Goal: Task Accomplishment & Management: Complete application form

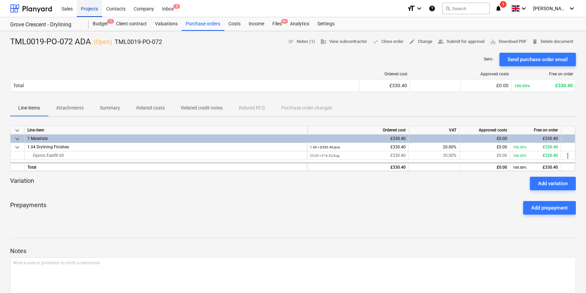
click at [90, 7] on div "Projects" at bounding box center [89, 8] width 25 height 17
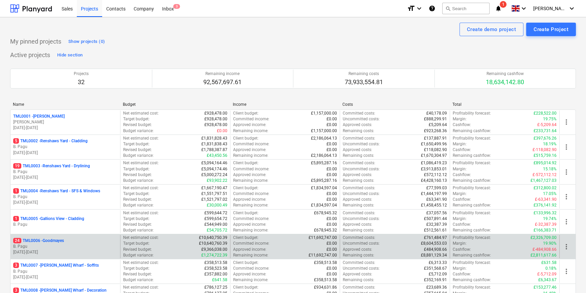
click at [64, 243] on p "24 TML0006 - Goodmayes" at bounding box center [38, 241] width 51 height 6
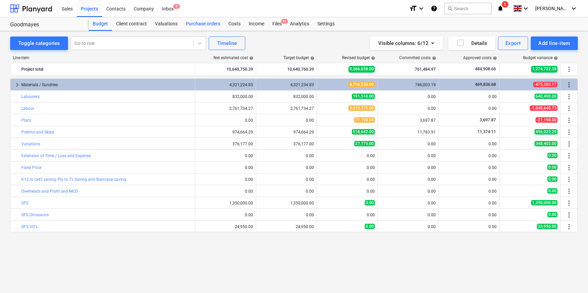
click at [197, 23] on div "Purchase orders" at bounding box center [203, 24] width 43 height 14
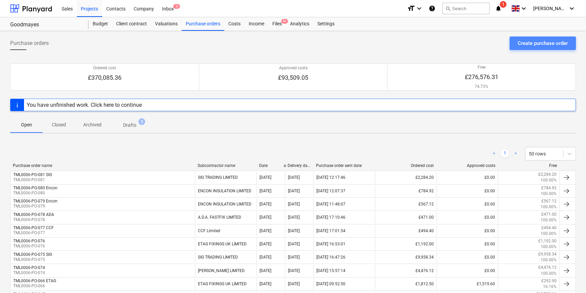
click at [553, 43] on div "Create purchase order" at bounding box center [542, 43] width 50 height 9
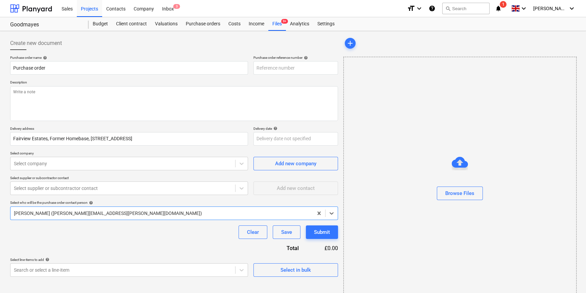
type textarea "x"
type input "TML0006-PO-082"
drag, startPoint x: 301, startPoint y: 66, endPoint x: 255, endPoint y: 67, distance: 45.3
click at [255, 67] on input "TML0006-PO-082" at bounding box center [295, 68] width 85 height 14
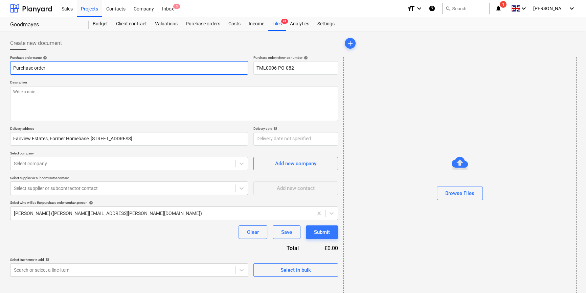
drag, startPoint x: 48, startPoint y: 67, endPoint x: 10, endPoint y: 69, distance: 38.3
click at [11, 69] on input "Purchase order" at bounding box center [129, 68] width 238 height 14
type textarea "x"
paste input "TML0006-PO-082"
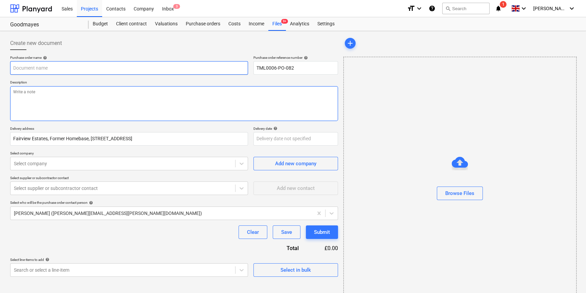
type textarea "x"
type input "TML0006-PO-082"
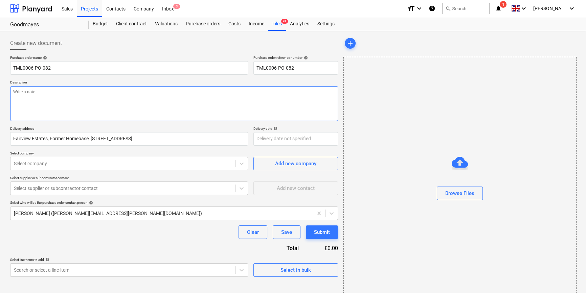
click at [28, 98] on textarea at bounding box center [174, 103] width 328 height 35
type textarea "x"
type textarea "S"
type textarea "x"
type textarea "Si"
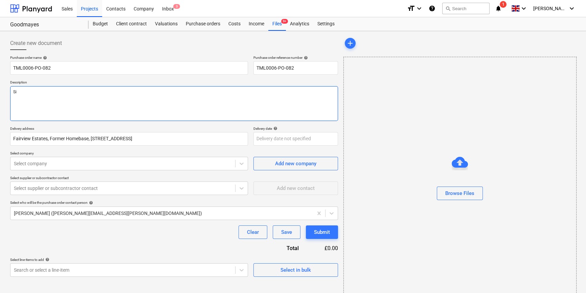
type textarea "x"
type textarea "Sit"
type textarea "x"
type textarea "Site"
type textarea "x"
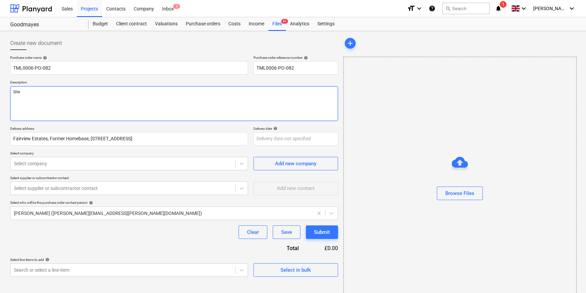
type textarea "Site c"
type textarea "x"
type textarea "Site co"
type textarea "x"
type textarea "Site con"
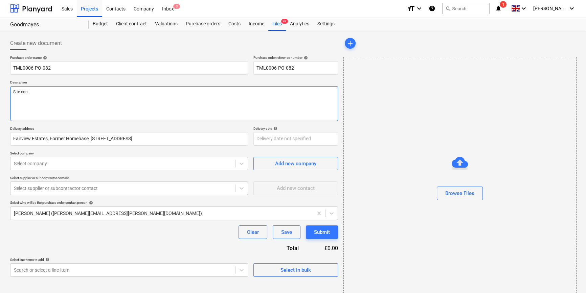
type textarea "x"
type textarea "Site cont"
type textarea "x"
type textarea "Site conta"
type textarea "x"
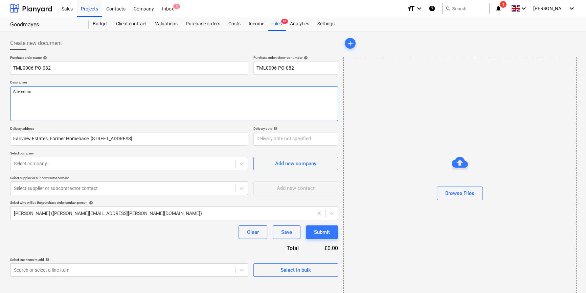
type textarea "Site contac"
type textarea "x"
type textarea "Site contact"
type textarea "x"
type textarea "Site contact"
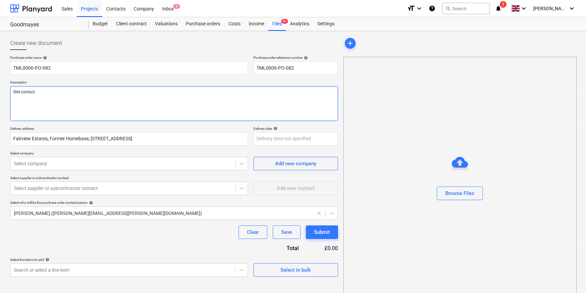
type textarea "x"
type textarea "Site contact D"
type textarea "x"
type textarea "Site contact Da"
type textarea "x"
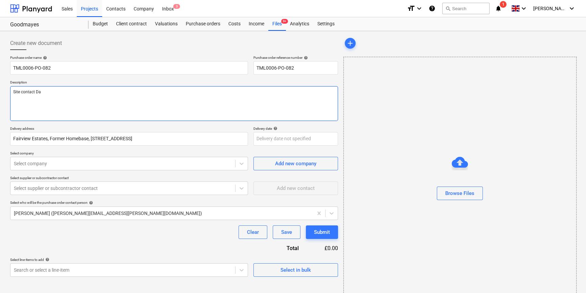
type textarea "Site contact [PERSON_NAME]"
type textarea "x"
type textarea "Site contact [PERSON_NAME]"
type textarea "x"
type textarea "Site contact [PERSON_NAME]"
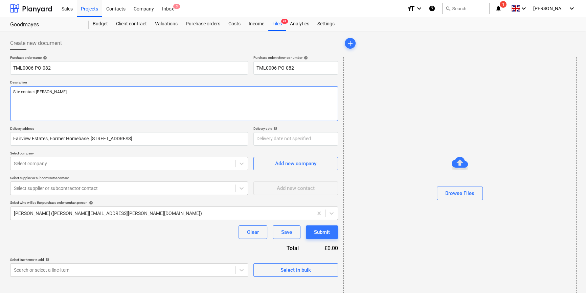
type textarea "x"
type textarea "Site contact [PERSON_NAME]"
type textarea "x"
type textarea "Site contact [PERSON_NAME]"
type textarea "x"
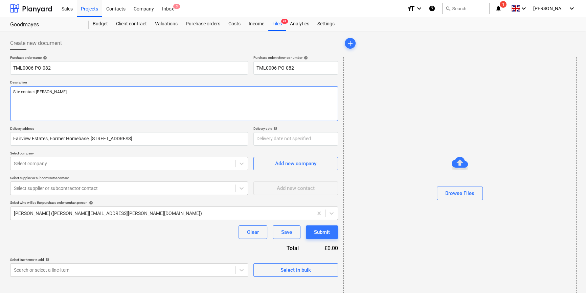
type textarea "Site contact [PERSON_NAME] 0"
type textarea "x"
type textarea "Site contact [PERSON_NAME] 07"
type textarea "x"
type textarea "Site contact [PERSON_NAME] 074"
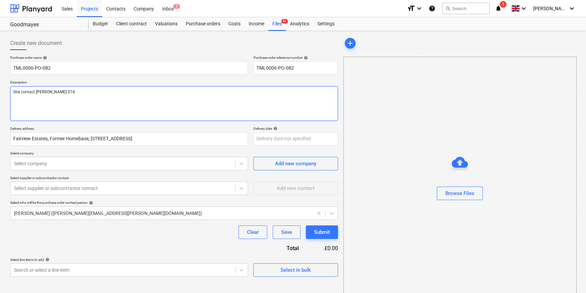
type textarea "x"
type textarea "Site contact [PERSON_NAME] 0742"
type textarea "x"
type textarea "Site contact [PERSON_NAME] 07427"
type textarea "x"
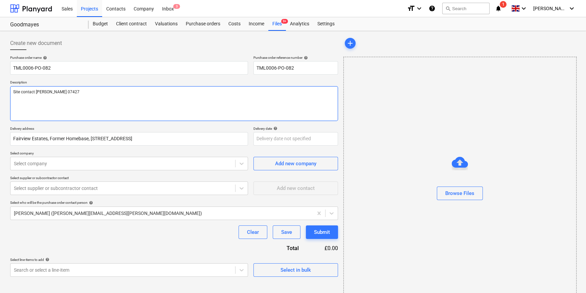
type textarea "Site contact [PERSON_NAME] 07427"
type textarea "x"
type textarea "Site contact [PERSON_NAME] 07427 6"
type textarea "x"
type textarea "Site contact [PERSON_NAME] [PHONE_NUMBER]"
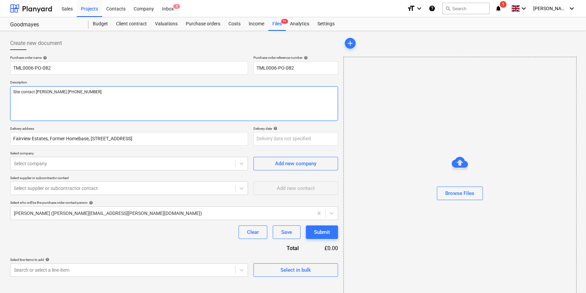
type textarea "x"
type textarea "Site contact [PERSON_NAME] [PHONE_NUMBER]"
type textarea "x"
type textarea "Site contact [PERSON_NAME] [PHONE_NUMBER]"
type textarea "x"
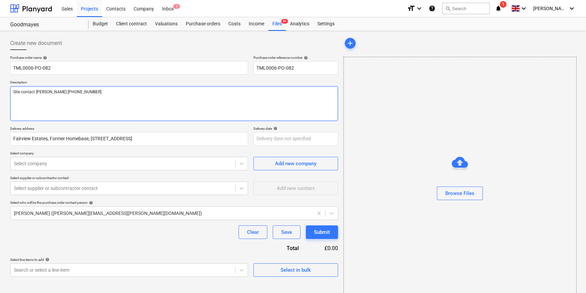
type textarea "Site contact [PERSON_NAME] [PHONE_NUMBER]"
type textarea "x"
type textarea "Site contact [PERSON_NAME] [PHONE_NUMBER]"
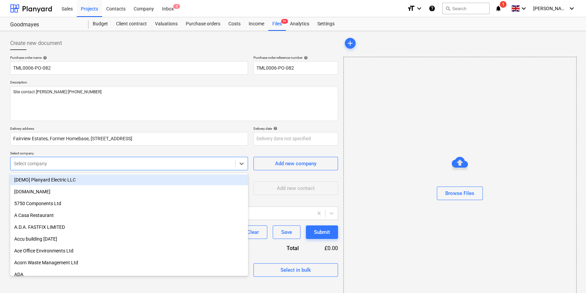
click at [68, 164] on div at bounding box center [123, 163] width 218 height 7
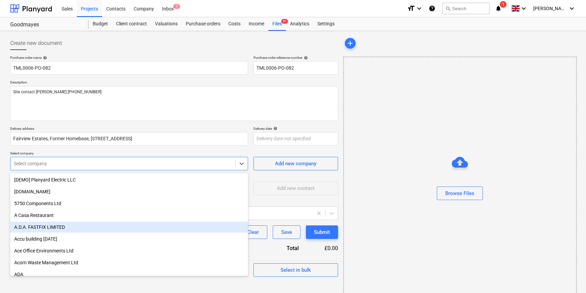
click at [48, 229] on div "A.D.A. FASTFIX LIMITED" at bounding box center [129, 227] width 238 height 11
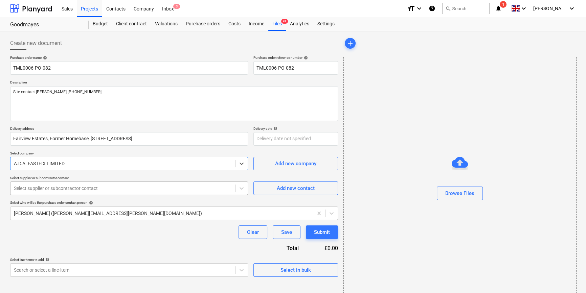
click at [56, 190] on div at bounding box center [123, 188] width 218 height 7
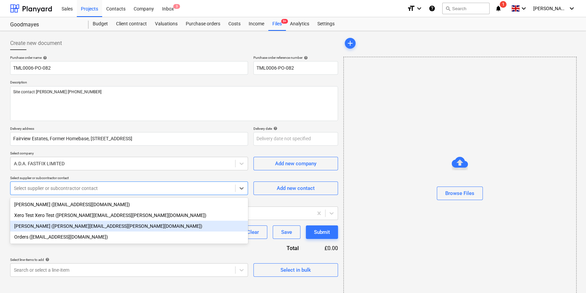
click at [50, 228] on div "[PERSON_NAME] ([PERSON_NAME][EMAIL_ADDRESS][PERSON_NAME][DOMAIN_NAME])" at bounding box center [129, 226] width 238 height 11
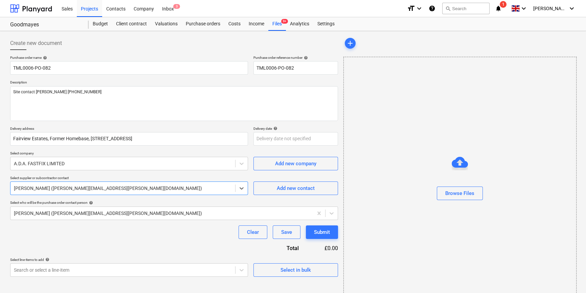
scroll to position [15, 0]
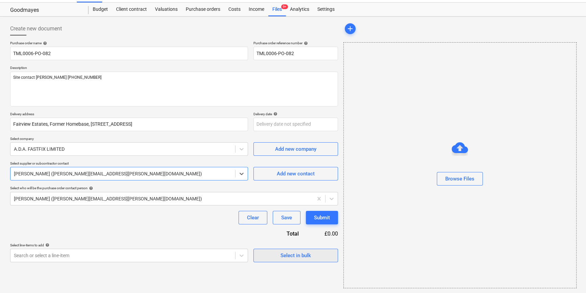
click at [267, 257] on span "Select in bulk" at bounding box center [296, 255] width 68 height 9
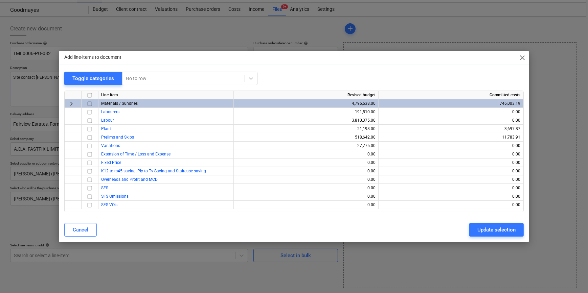
click at [90, 103] on input "checkbox" at bounding box center [90, 104] width 8 height 8
click at [502, 230] on div "Update selection" at bounding box center [496, 230] width 38 height 9
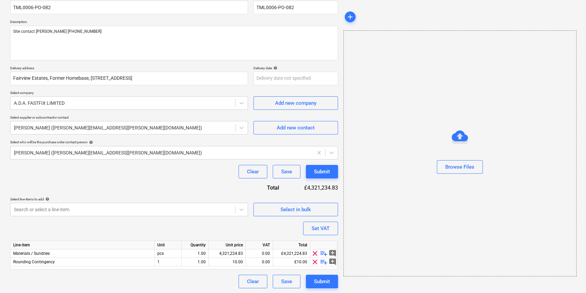
scroll to position [61, 0]
click at [314, 262] on span "clear" at bounding box center [315, 262] width 8 height 8
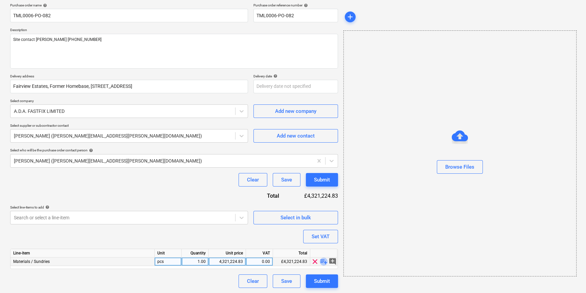
click at [322, 261] on span "playlist_add" at bounding box center [324, 262] width 8 height 8
type textarea "x"
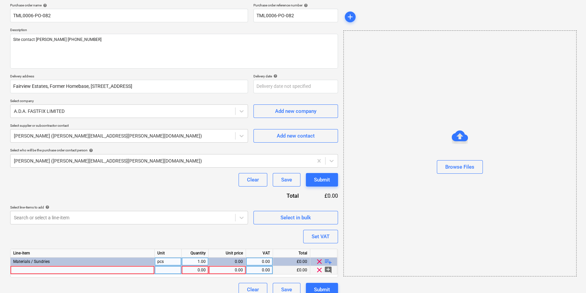
click at [16, 271] on div at bounding box center [82, 270] width 144 height 8
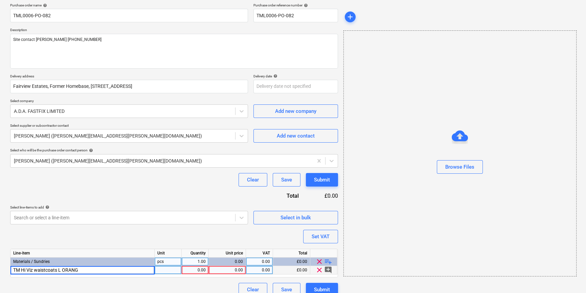
type input "TM Hi Viz waistcoats L ORANGE"
type textarea "x"
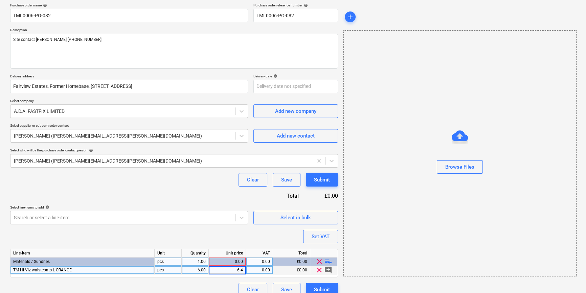
type input "6.44"
type textarea "x"
type input "20"
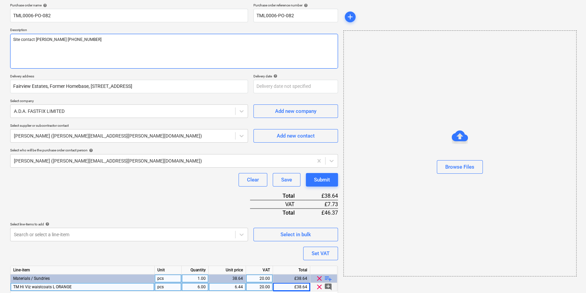
click at [14, 48] on textarea "Site contact [PERSON_NAME] [PHONE_NUMBER]" at bounding box center [174, 51] width 328 height 35
click at [85, 40] on textarea "Site contact [PERSON_NAME] [PHONE_NUMBER]" at bounding box center [174, 51] width 328 height 35
type textarea "x"
type textarea "Site contact [PERSON_NAME] [PHONE_NUMBER]"
type textarea "x"
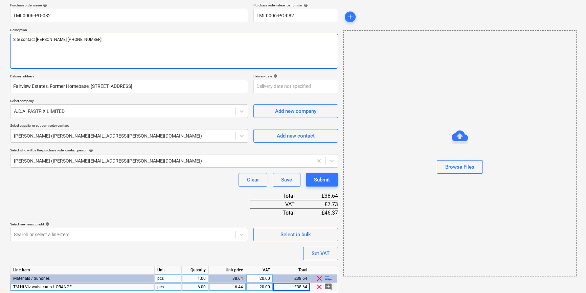
type textarea "Site contact [PERSON_NAME] [PHONE_NUMBER]"
type textarea "x"
type textarea "Site contact [PERSON_NAME] [PHONE_NUMBER] P"
type textarea "x"
type textarea "Site contact [PERSON_NAME] [PHONE_NUMBER] Pl"
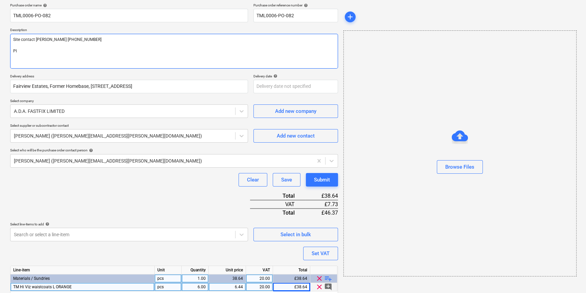
type textarea "x"
type textarea "Site contact [PERSON_NAME] [PHONE_NUMBER] Ple"
type textarea "x"
type textarea "Site contact [PERSON_NAME] [PHONE_NUMBER] [GEOGRAPHIC_DATA]"
type textarea "x"
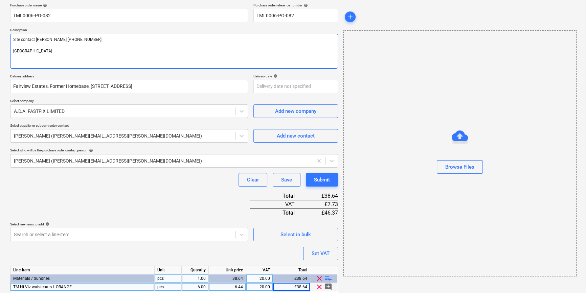
type textarea "Site contact [PERSON_NAME] [PHONE_NUMBER] Pleas"
type textarea "x"
type textarea "Site contact [PERSON_NAME] [PHONE_NUMBER] Please"
type textarea "x"
type textarea "Site contact [PERSON_NAME] [PHONE_NUMBER] Please"
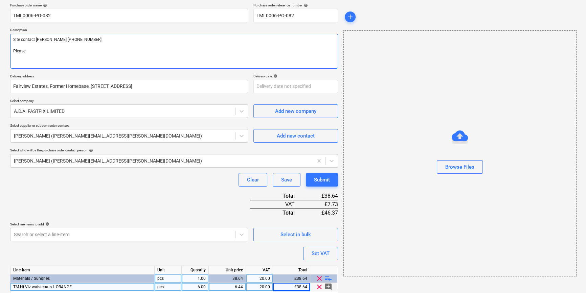
type textarea "x"
type textarea "Site contact [PERSON_NAME] [PHONE_NUMBER] Please b"
type textarea "x"
type textarea "Site contact [PERSON_NAME] [PHONE_NUMBER] Please br"
type textarea "x"
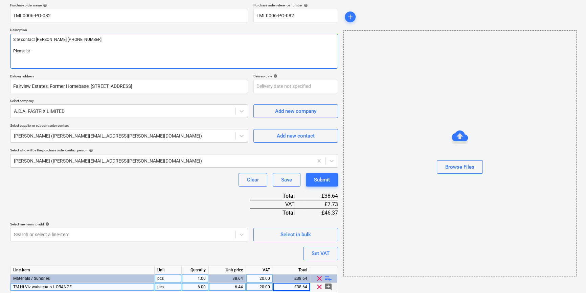
type textarea "Site contact [PERSON_NAME] [PHONE_NUMBER] Please bri"
type textarea "x"
type textarea "Site contact [PERSON_NAME] [PHONE_NUMBER] Please brin"
type textarea "x"
type textarea "Site contact [PERSON_NAME] [PHONE_NUMBER] Please bring"
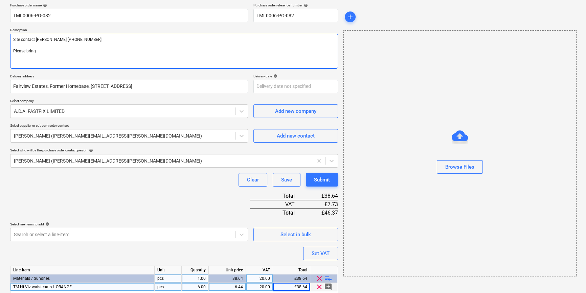
type textarea "x"
type textarea "Site contact [PERSON_NAME] [PHONE_NUMBER] Please bring"
type textarea "x"
type textarea "Site contact [PERSON_NAME] [PHONE_NUMBER] Please bring 2"
type textarea "x"
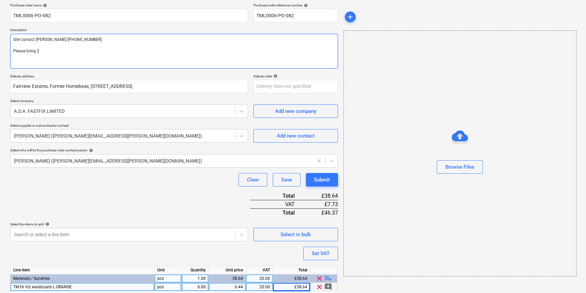
type textarea "Site contact [PERSON_NAME] [PHONE_NUMBER] Please bring 20"
type textarea "x"
type textarea "Site contact [PERSON_NAME] [PHONE_NUMBER] Please bring 20n"
type textarea "x"
type textarea "Site contact [PERSON_NAME] [PHONE_NUMBER] Please bring 20nr"
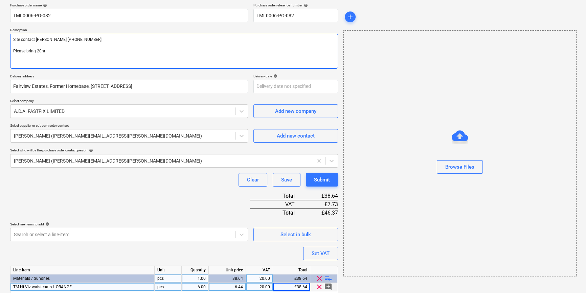
type textarea "x"
type textarea "Site contact [PERSON_NAME] [PHONE_NUMBER] Please bring 20n"
type textarea "x"
type textarea "Site contact [PERSON_NAME] [PHONE_NUMBER] Please bring 20"
type textarea "x"
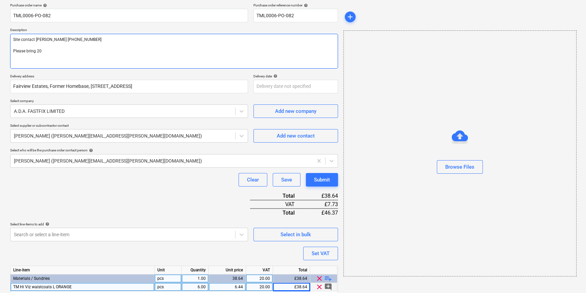
type textarea "Site contact [PERSON_NAME] [PHONE_NUMBER] Please bring 2"
type textarea "x"
type textarea "Site contact [PERSON_NAME] [PHONE_NUMBER] Please bring"
type textarea "x"
type textarea "Site contact [PERSON_NAME] [PHONE_NUMBER] Please bring 2"
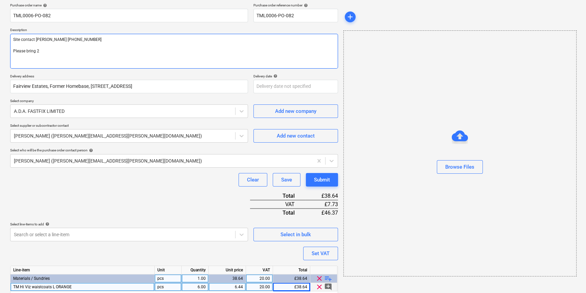
type textarea "x"
type textarea "Site contact [PERSON_NAME] [PHONE_NUMBER] Please bring 20"
type textarea "x"
type textarea "Site contact [PERSON_NAME] [PHONE_NUMBER] Please bring 20n"
type textarea "x"
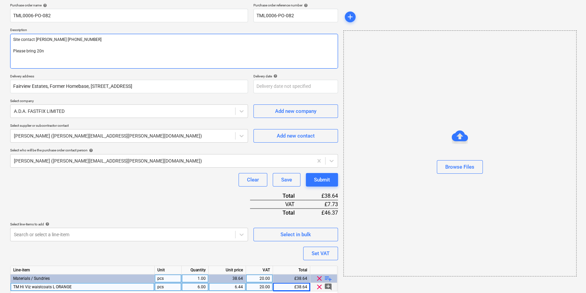
type textarea "Site contact [PERSON_NAME] [PHONE_NUMBER] Please bring 20nr"
type textarea "x"
type textarea "Site contact [PERSON_NAME] [PHONE_NUMBER] Please bring 20nr"
type textarea "x"
type textarea "Site contact [PERSON_NAME] [PHONE_NUMBER] Please bring 20nr i"
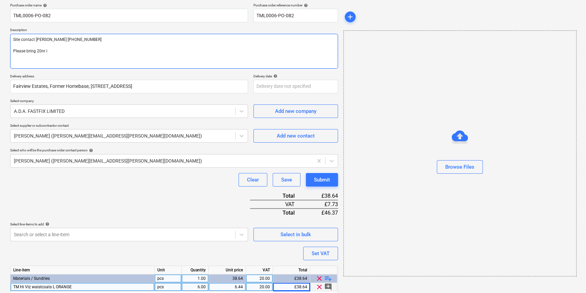
type textarea "x"
type textarea "Site contact [PERSON_NAME] [PHONE_NUMBER] Please bring 20nr in"
type textarea "x"
type textarea "Site contact [PERSON_NAME] [PHONE_NUMBER] Please bring 20nr int"
type textarea "x"
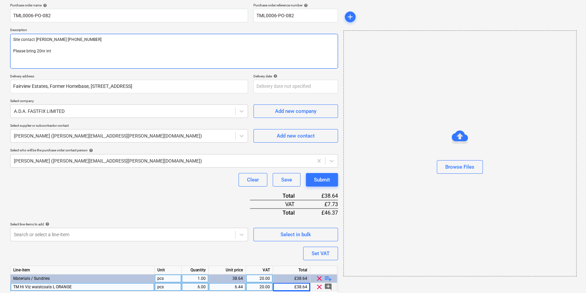
type textarea "Site contact [PERSON_NAME] [PHONE_NUMBER] Please bring 20nr into"
type textarea "x"
type textarea "Site contact [PERSON_NAME] [PHONE_NUMBER] Please bring 20nr into"
type textarea "x"
type textarea "Site contact [PERSON_NAME] [PHONE_NUMBER] Please bring 20nr into s"
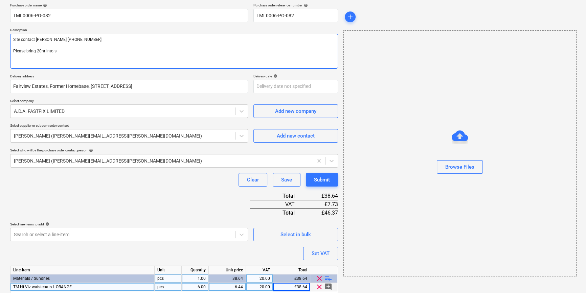
type textarea "x"
type textarea "Site contact [PERSON_NAME] [PHONE_NUMBER] Please bring 20nr into st"
type textarea "x"
type textarea "Site contact [PERSON_NAME] [PHONE_NUMBER] Please bring 20nr into sto"
type textarea "x"
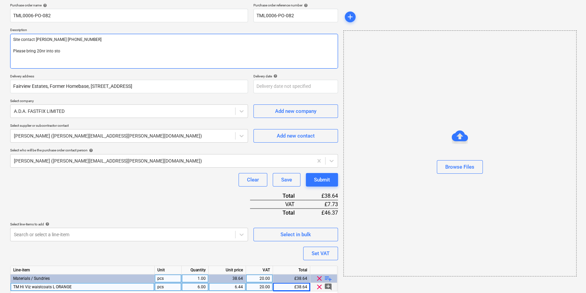
type textarea "Site contact [PERSON_NAME] [PHONE_NUMBER] Please bring 20nr into stoc"
type textarea "x"
type textarea "Site contact [PERSON_NAME] [PHONE_NUMBER] Please bring 20nr into stock"
type textarea "x"
type textarea "Site contact [PERSON_NAME] [PHONE_NUMBER] Please bring 20nr into stock."
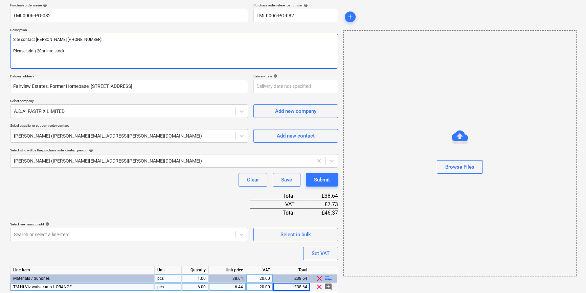
type textarea "x"
type textarea "Site contact [PERSON_NAME] [PHONE_NUMBER] Please bring 20nr into stock."
type textarea "x"
type textarea "Site contact [PERSON_NAME] [PHONE_NUMBER] Please bring 20nr into stock. P"
type textarea "x"
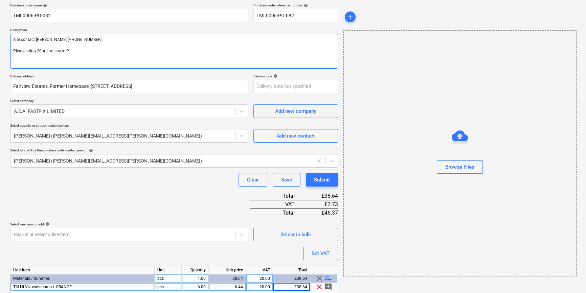
type textarea "Site contact [PERSON_NAME] [PHONE_NUMBER] Please bring 20nr into stock. Pr"
type textarea "x"
type textarea "Site contact [PERSON_NAME] [PHONE_NUMBER] Please bring 20nr into stock. Pro"
type textarea "x"
type textarea "Site contact [PERSON_NAME] [PHONE_NUMBER] Please bring 20nr into stock. Prod"
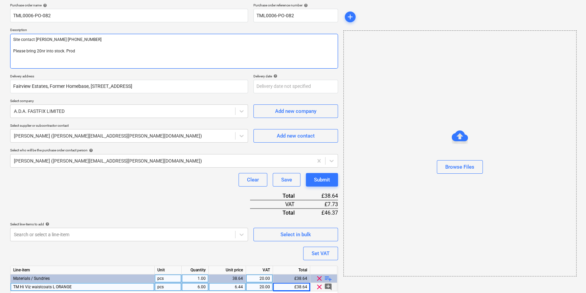
type textarea "x"
type textarea "Site contact [PERSON_NAME] [PHONE_NUMBER] Please bring 20nr into stock. Produ"
type textarea "x"
type textarea "Site contact [PERSON_NAME] [PHONE_NUMBER] Please bring 20nr into stock. Produc"
type textarea "x"
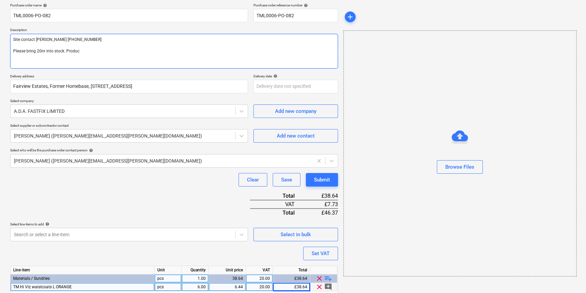
type textarea "Site contact [PERSON_NAME] [PHONE_NUMBER] Please bring 20nr into stock. Produce"
type textarea "x"
type textarea "Site contact [PERSON_NAME] [PHONE_NUMBER] Please bring 20nr into stock. Produce"
type textarea "x"
type textarea "Site contact [PERSON_NAME] [PHONE_NUMBER] Please bring 20nr into stock. Produce…"
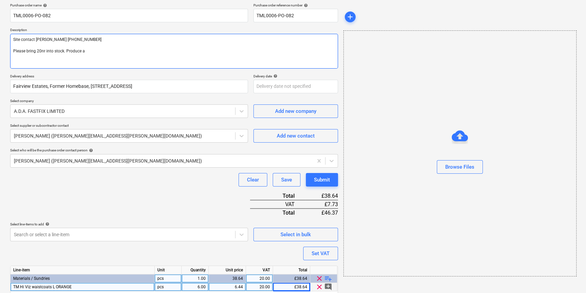
type textarea "x"
type textarea "Site contact [PERSON_NAME] [PHONE_NUMBER] Please bring 20nr into stock. Produce…"
type textarea "x"
type textarea "Site contact [PERSON_NAME] [PHONE_NUMBER] Please bring 20nr into stock. Produce…"
type textarea "x"
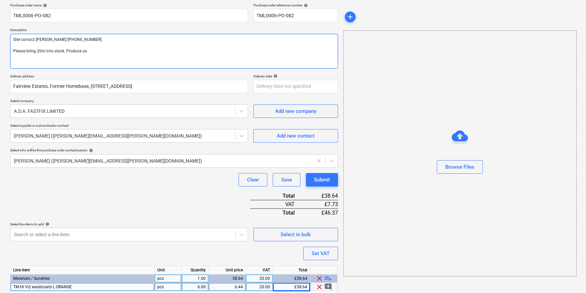
type textarea "Site contact [PERSON_NAME] [PHONE_NUMBER] Please bring 20nr into stock. Produce…"
type textarea "x"
type textarea "Site contact [PERSON_NAME] [PHONE_NUMBER] Please bring 20nr into stock. Produce…"
type textarea "x"
type textarea "Site contact [PERSON_NAME] [PHONE_NUMBER] Please bring 20nr into stock. Produce…"
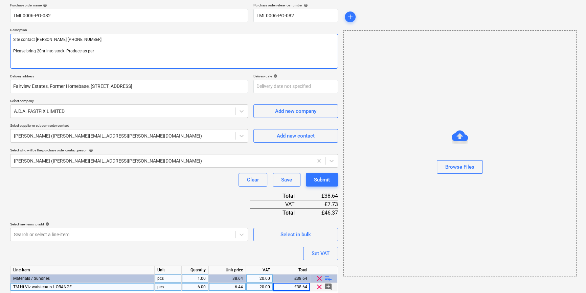
type textarea "x"
type textarea "Site contact [PERSON_NAME] [PHONE_NUMBER] Please bring 20nr into stock. Produce…"
type textarea "x"
type textarea "Site contact [PERSON_NAME] [PHONE_NUMBER] Please bring 20nr into stock. Produce…"
type textarea "x"
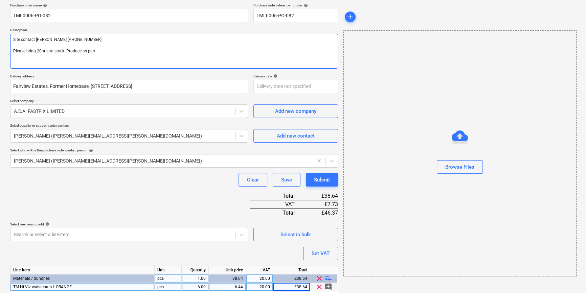
type textarea "Site contact [PERSON_NAME] [PHONE_NUMBER] Please bring 20nr into stock. Produce…"
type textarea "x"
type textarea "Site contact [PERSON_NAME] [PHONE_NUMBER] Please bring 20nr into stock. Produce…"
type textarea "x"
type textarea "Site contact [PERSON_NAME] [PHONE_NUMBER] Please bring 20nr into stock. Produce…"
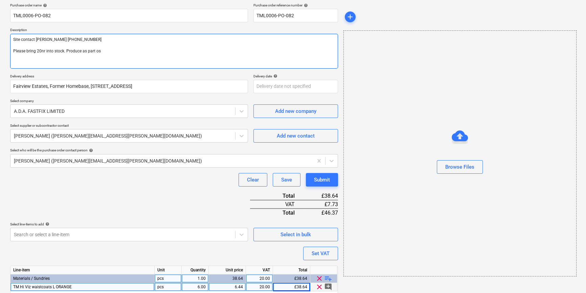
type textarea "x"
type textarea "Site contact [PERSON_NAME] [PHONE_NUMBER] Please bring 20nr into stock. Produce…"
type textarea "x"
type textarea "Site contact [PERSON_NAME] [PHONE_NUMBER] Please bring 20nr into stock. Produce…"
type textarea "x"
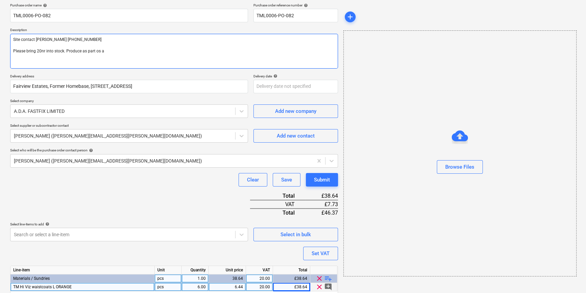
type textarea "Site contact [PERSON_NAME] [PHONE_NUMBER] Please bring 20nr into stock. Produce…"
type textarea "x"
type textarea "Site contact [PERSON_NAME] [PHONE_NUMBER] Please bring 20nr into stock. Produce…"
click at [97, 51] on textarea "Site contact [PERSON_NAME] [PHONE_NUMBER] Please bring 20nr into stock. Produce…" at bounding box center [174, 51] width 328 height 35
click at [158, 51] on textarea "Site contact [PERSON_NAME] [PHONE_NUMBER] Please bring 20nr into stock. Produce…" at bounding box center [174, 51] width 328 height 35
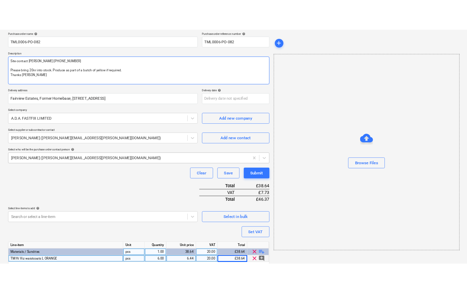
scroll to position [78, 0]
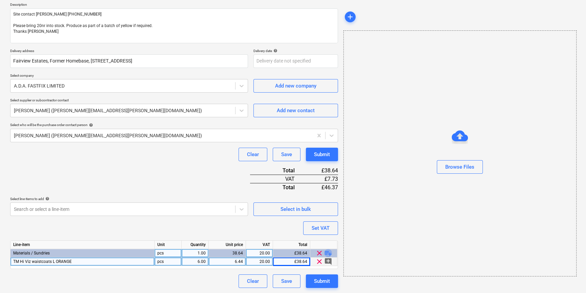
click at [326, 253] on span "playlist_add" at bounding box center [328, 253] width 8 height 8
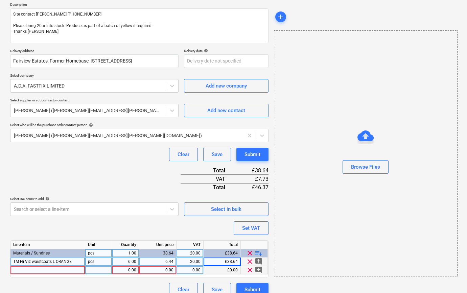
click at [17, 271] on div at bounding box center [47, 270] width 75 height 8
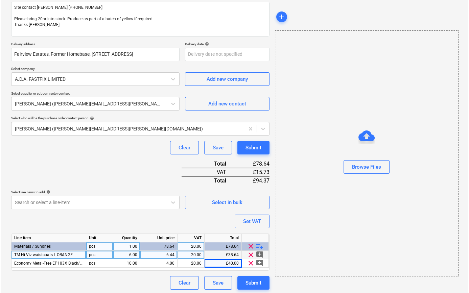
scroll to position [86, 0]
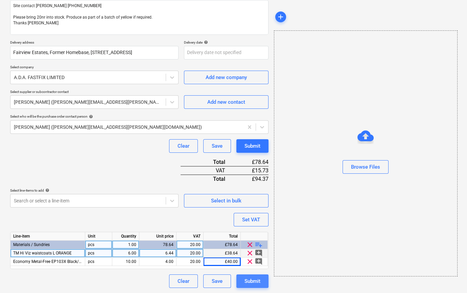
click at [256, 282] on div "Submit" at bounding box center [253, 281] width 16 height 9
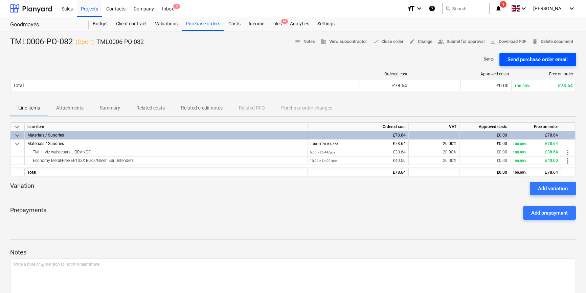
click at [524, 60] on div "Send purchase order email" at bounding box center [537, 59] width 60 height 9
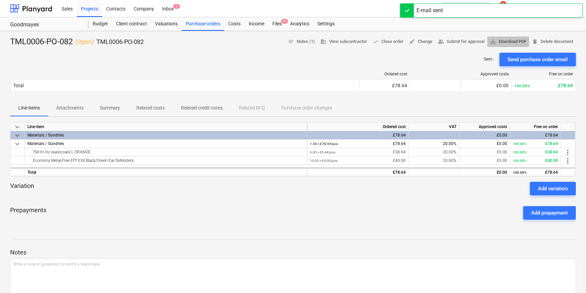
click at [514, 41] on span "save_alt Download PDF" at bounding box center [508, 42] width 37 height 8
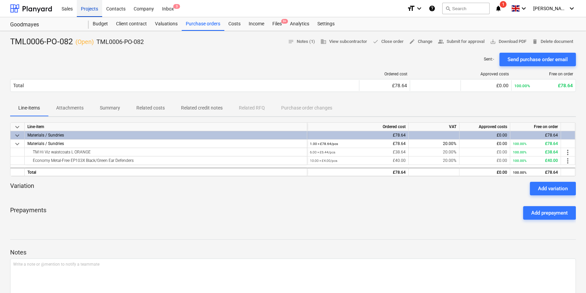
click at [87, 9] on div "Projects" at bounding box center [89, 8] width 25 height 17
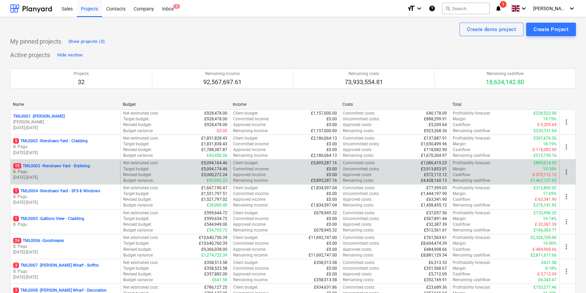
click at [77, 171] on p "B. Pagu" at bounding box center [65, 172] width 104 height 6
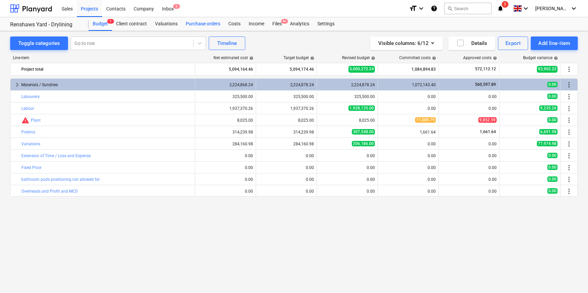
click at [201, 23] on div "Purchase orders" at bounding box center [203, 24] width 43 height 14
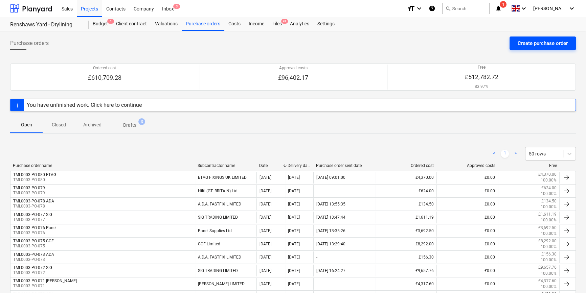
click at [528, 44] on div "Create purchase order" at bounding box center [542, 43] width 50 height 9
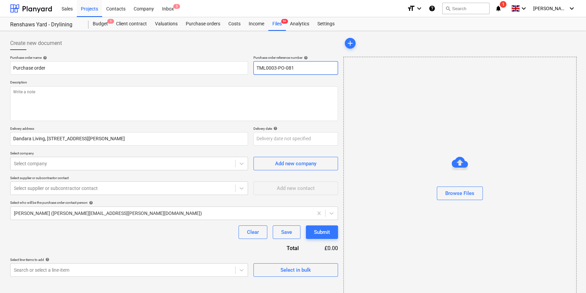
drag, startPoint x: 297, startPoint y: 65, endPoint x: 257, endPoint y: 67, distance: 39.6
click at [255, 67] on input "TML0003-PO-081" at bounding box center [295, 68] width 85 height 14
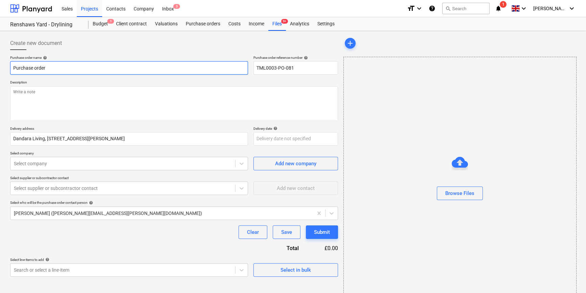
drag, startPoint x: 60, startPoint y: 67, endPoint x: 9, endPoint y: 65, distance: 50.4
click at [9, 65] on div "Create new document Purchase order name help Purchase order Purchase order refe…" at bounding box center [173, 170] width 333 height 272
paste input "TML0003-PO-081"
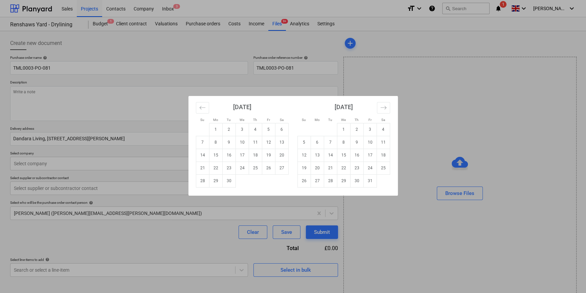
click at [271, 139] on body "Sales Projects Contacts Company Inbox 3 format_size keyboard_arrow_down help se…" at bounding box center [293, 146] width 586 height 293
click at [216, 142] on td "8" at bounding box center [215, 142] width 13 height 13
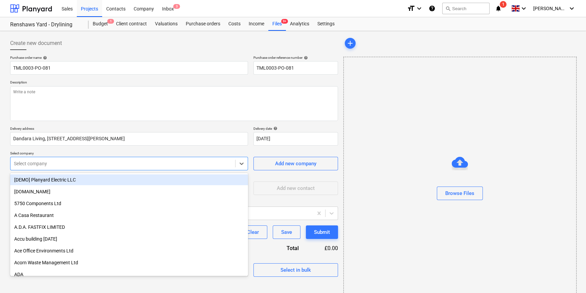
click at [67, 162] on div at bounding box center [123, 163] width 218 height 7
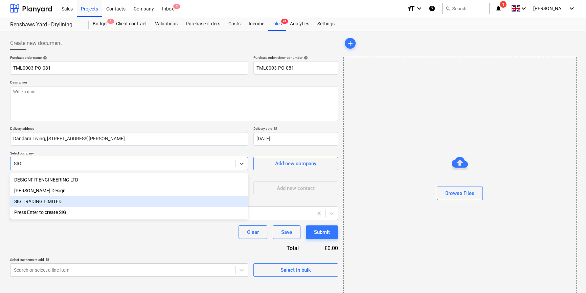
click at [51, 201] on div "SIG TRADING LIMITED" at bounding box center [129, 201] width 238 height 11
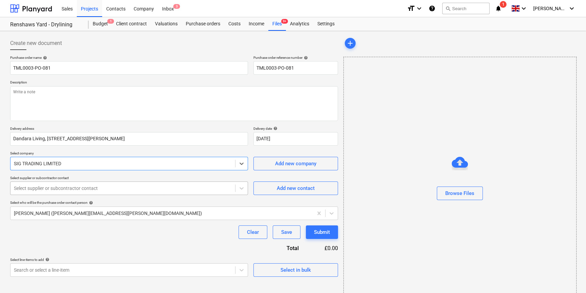
click at [46, 190] on div at bounding box center [123, 188] width 218 height 7
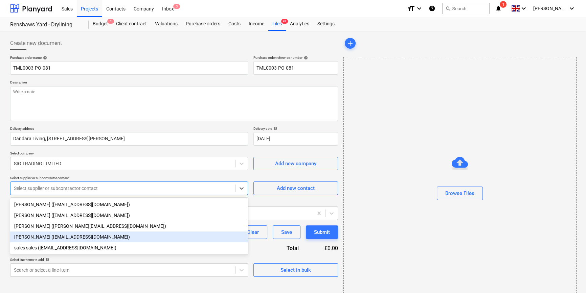
click at [30, 237] on div "[PERSON_NAME] ([EMAIL_ADDRESS][DOMAIN_NAME])" at bounding box center [129, 237] width 238 height 11
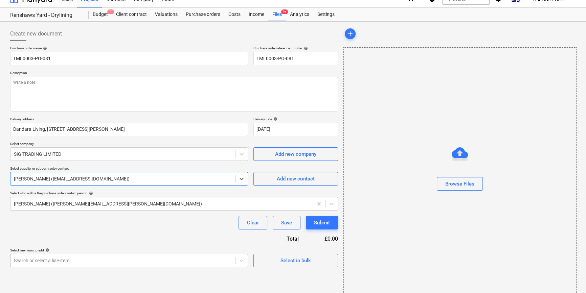
scroll to position [15, 0]
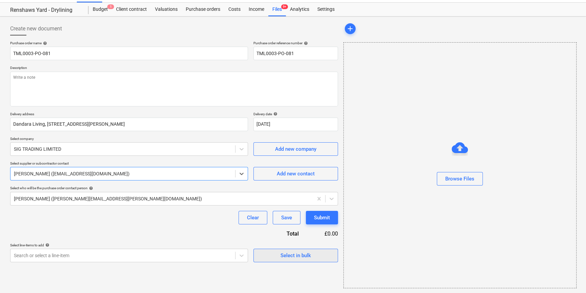
click at [282, 257] on div "Select in bulk" at bounding box center [295, 255] width 30 height 9
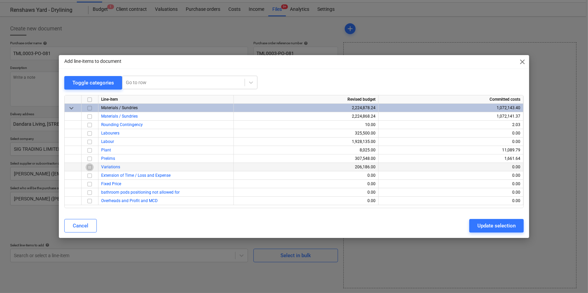
click at [89, 167] on input "checkbox" at bounding box center [90, 167] width 8 height 8
click at [503, 226] on div "Update selection" at bounding box center [496, 226] width 38 height 9
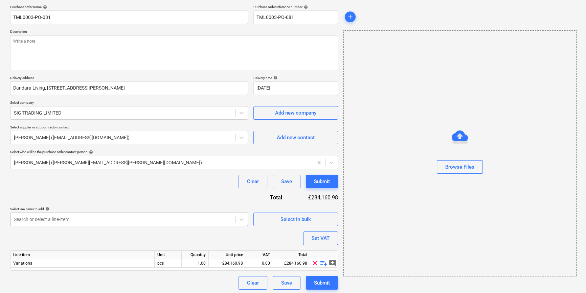
scroll to position [52, 0]
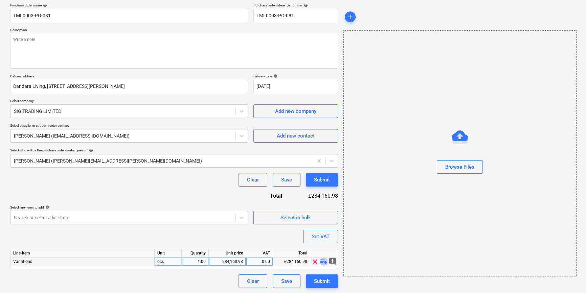
click at [322, 262] on span "playlist_add" at bounding box center [324, 262] width 8 height 8
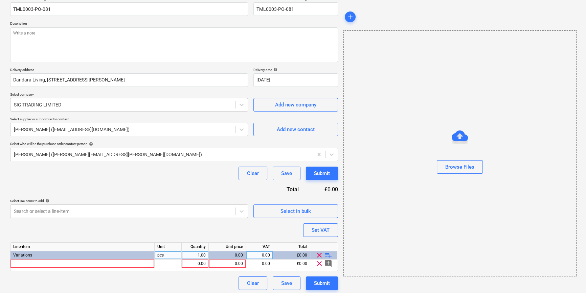
scroll to position [61, 0]
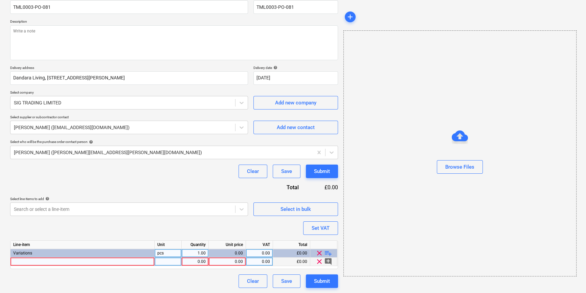
click at [21, 262] on div at bounding box center [82, 262] width 144 height 8
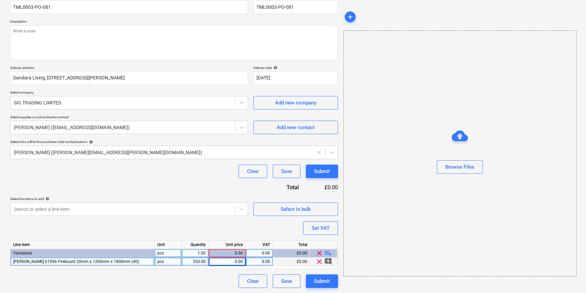
click at [234, 262] on div "0.00" at bounding box center [226, 262] width 31 height 8
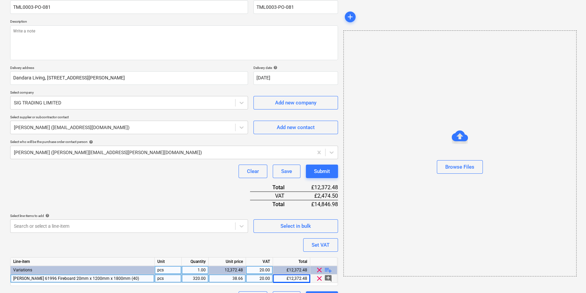
scroll to position [78, 0]
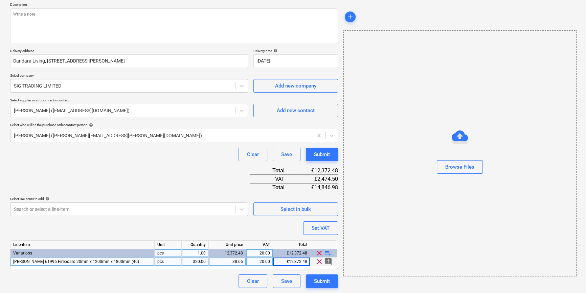
click at [328, 252] on span "playlist_add" at bounding box center [328, 253] width 8 height 8
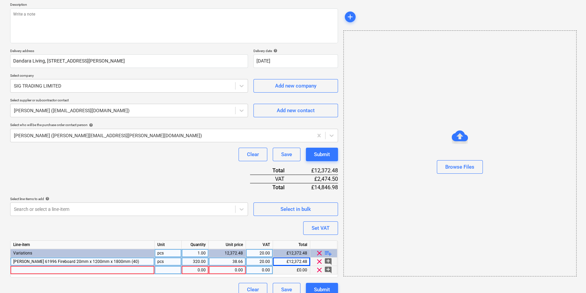
click at [25, 270] on div at bounding box center [82, 270] width 144 height 8
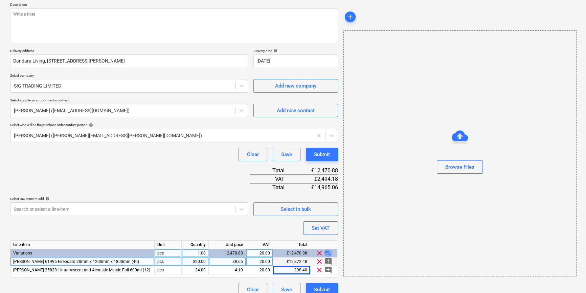
click at [328, 253] on span "playlist_add" at bounding box center [328, 253] width 8 height 8
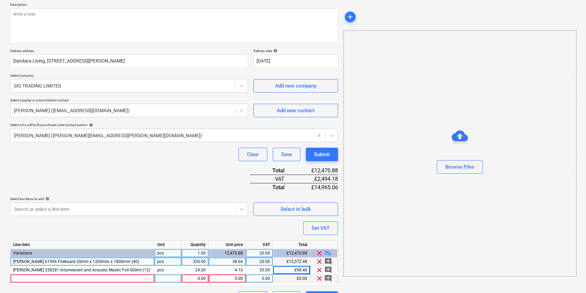
click at [54, 280] on div at bounding box center [82, 279] width 144 height 8
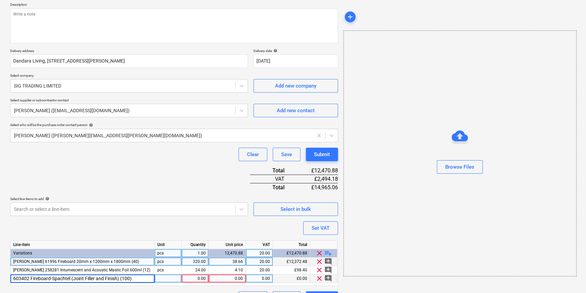
click at [13, 277] on input "603402 Fireboard-Spachtel (Joint Filler and Finish) (100)" at bounding box center [82, 279] width 144 height 8
click at [162, 277] on div "pcs" at bounding box center [168, 279] width 27 height 8
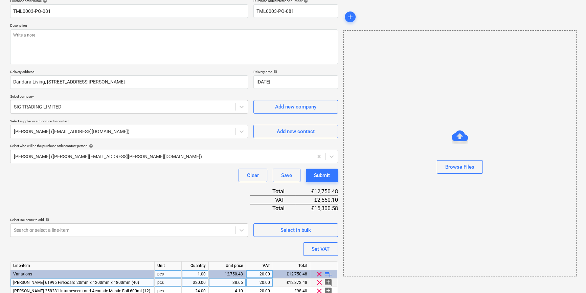
scroll to position [2, 0]
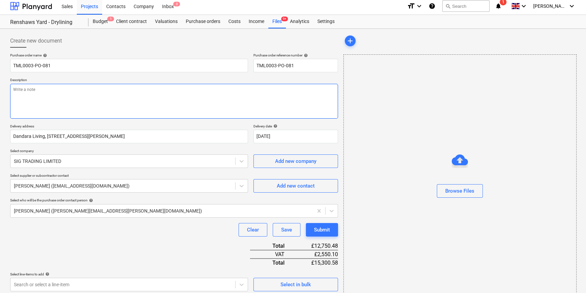
click at [27, 95] on textarea at bounding box center [174, 101] width 328 height 35
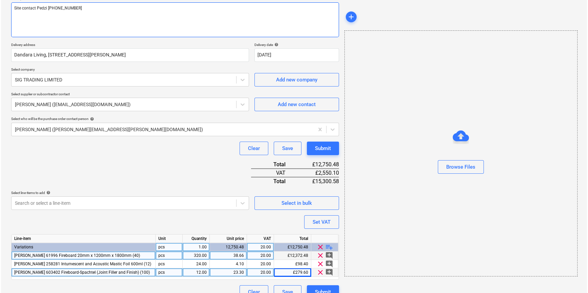
scroll to position [95, 0]
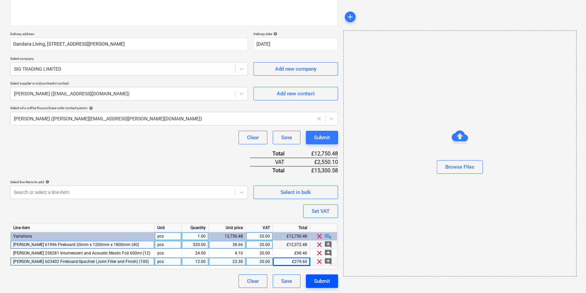
click at [321, 281] on div "Submit" at bounding box center [322, 281] width 16 height 9
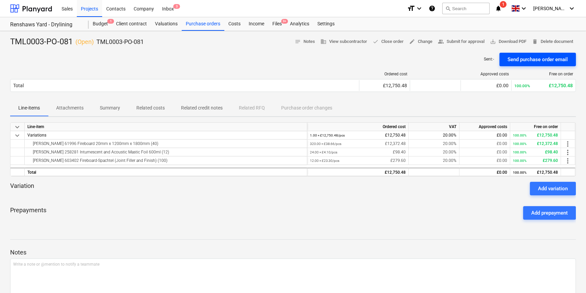
click at [534, 60] on div "Send purchase order email" at bounding box center [537, 59] width 60 height 9
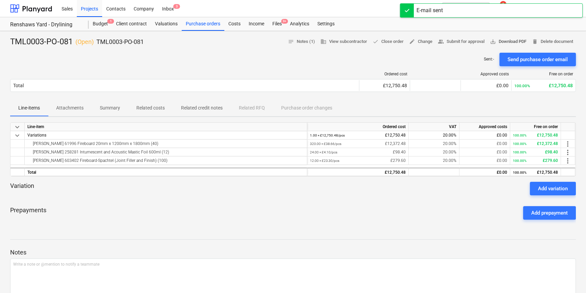
click at [515, 43] on span "save_alt Download PDF" at bounding box center [508, 42] width 37 height 8
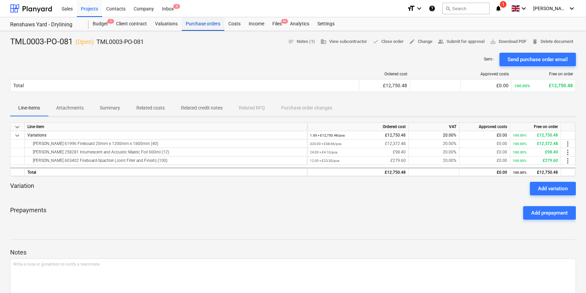
click at [205, 25] on div "Purchase orders" at bounding box center [203, 24] width 43 height 14
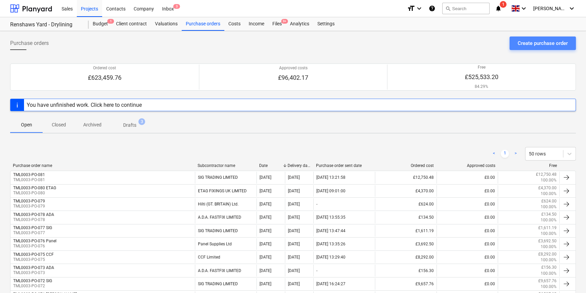
click at [534, 44] on div "Create purchase order" at bounding box center [542, 43] width 50 height 9
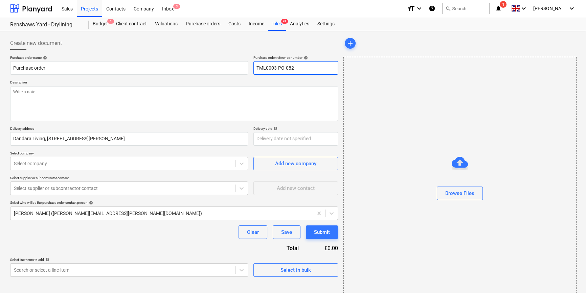
drag, startPoint x: 299, startPoint y: 67, endPoint x: 257, endPoint y: 68, distance: 41.9
click at [257, 68] on input "TML0003-PO-082" at bounding box center [295, 68] width 85 height 14
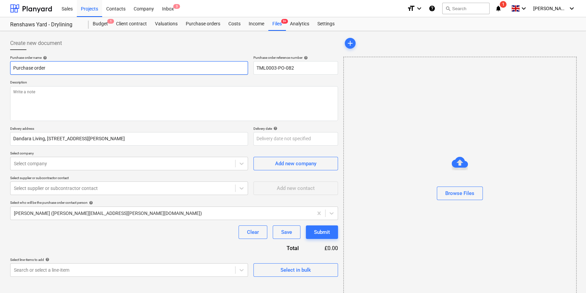
drag, startPoint x: 49, startPoint y: 68, endPoint x: 12, endPoint y: 68, distance: 37.5
click at [12, 68] on input "Purchase order" at bounding box center [129, 68] width 238 height 14
paste input "TML0003-PO-082"
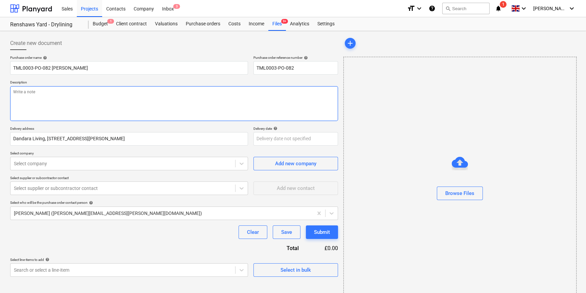
click at [25, 107] on textarea at bounding box center [174, 103] width 328 height 35
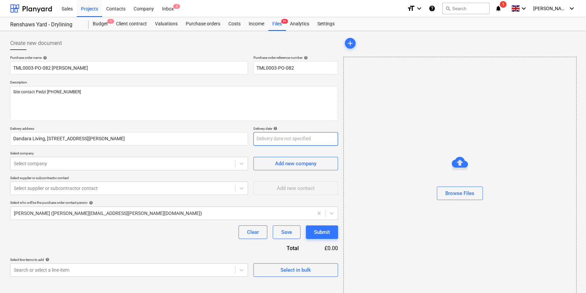
click at [257, 139] on body "Sales Projects Contacts Company Inbox 3 format_size keyboard_arrow_down help se…" at bounding box center [293, 146] width 586 height 293
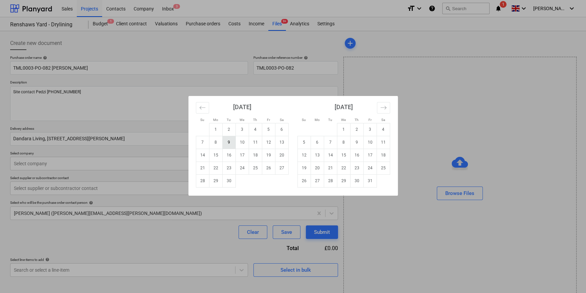
click at [230, 141] on td "9" at bounding box center [228, 142] width 13 height 13
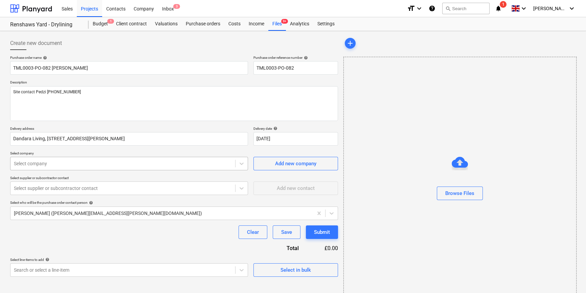
click at [90, 165] on div at bounding box center [123, 163] width 218 height 7
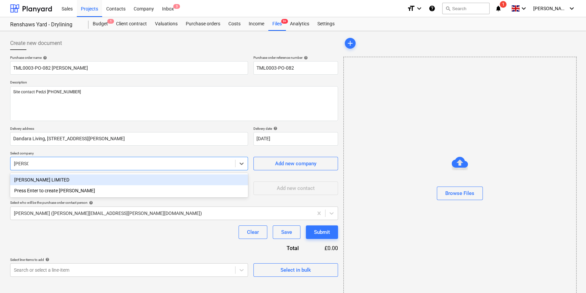
click at [64, 180] on div "[PERSON_NAME] LIMITED" at bounding box center [129, 180] width 238 height 11
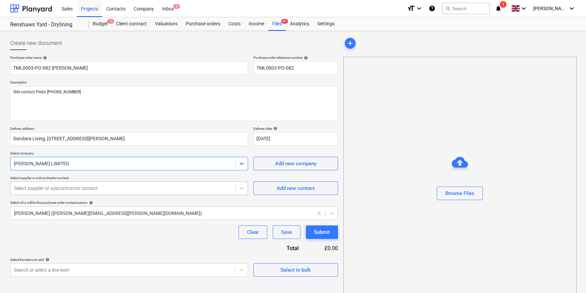
click at [62, 187] on div at bounding box center [123, 188] width 218 height 7
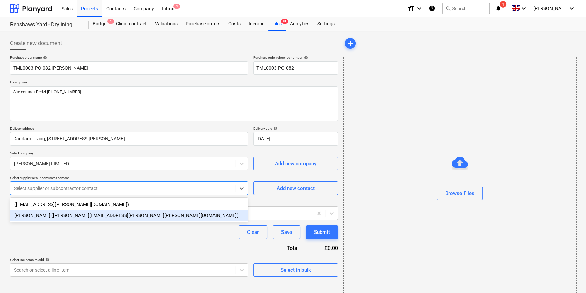
click at [44, 217] on div "[PERSON_NAME] ([PERSON_NAME][EMAIL_ADDRESS][PERSON_NAME][PERSON_NAME][DOMAIN_NA…" at bounding box center [129, 215] width 238 height 11
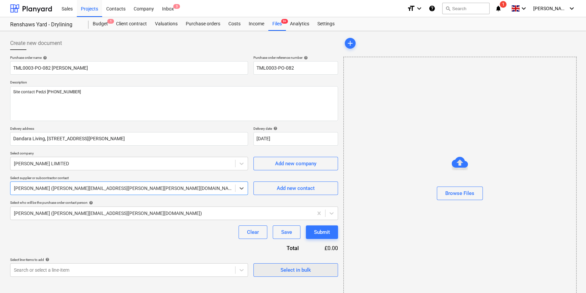
click at [286, 270] on div "Select in bulk" at bounding box center [295, 270] width 30 height 9
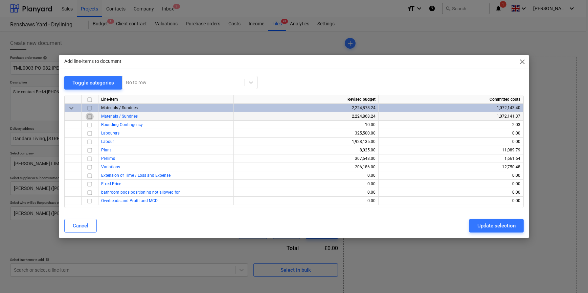
click at [90, 118] on input "checkbox" at bounding box center [90, 117] width 8 height 8
click at [479, 227] on div "Update selection" at bounding box center [496, 226] width 38 height 9
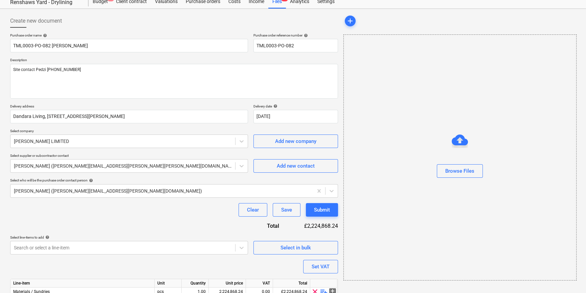
scroll to position [52, 0]
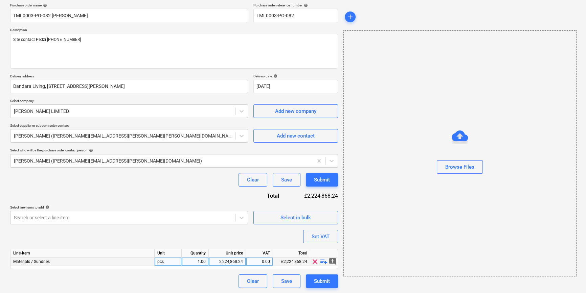
click at [321, 262] on span "playlist_add" at bounding box center [324, 262] width 8 height 8
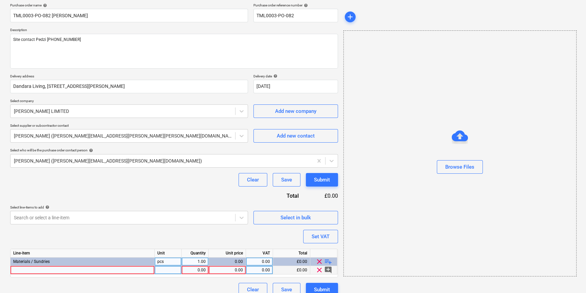
click at [18, 271] on div at bounding box center [82, 270] width 144 height 8
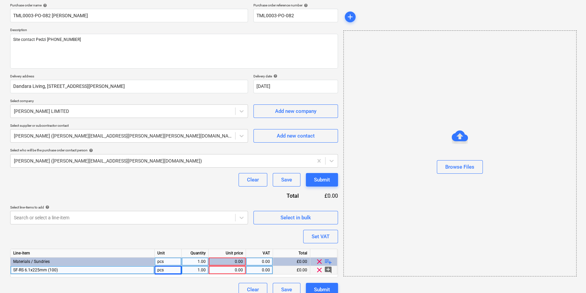
click at [194, 271] on div "1.00" at bounding box center [194, 270] width 21 height 8
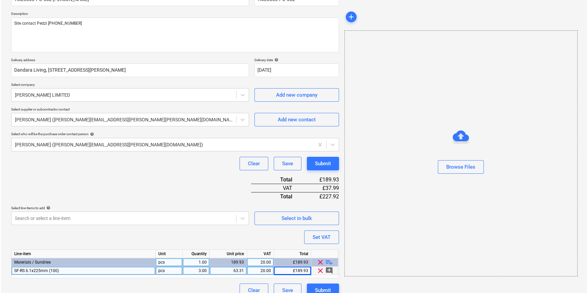
scroll to position [78, 0]
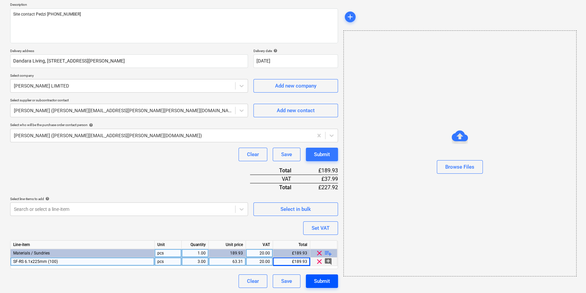
click at [316, 283] on div "Submit" at bounding box center [322, 281] width 16 height 9
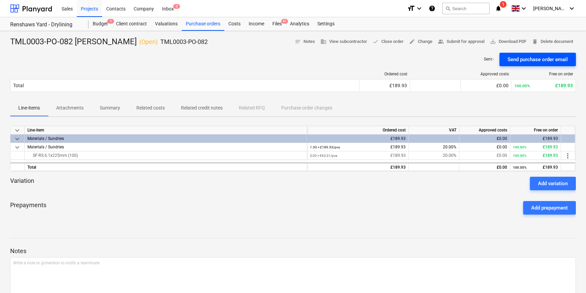
click at [547, 61] on div "Send purchase order email" at bounding box center [537, 59] width 60 height 9
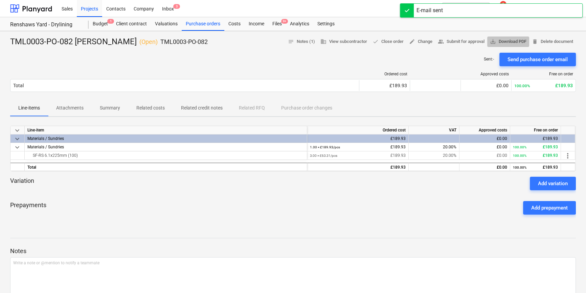
click at [505, 38] on span "save_alt Download PDF" at bounding box center [508, 42] width 37 height 8
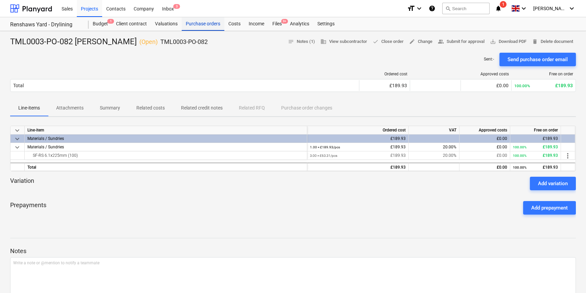
click at [201, 24] on div "Purchase orders" at bounding box center [203, 24] width 43 height 14
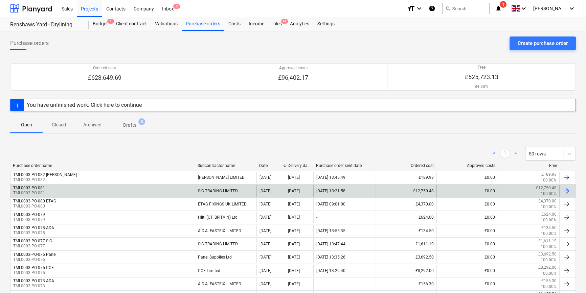
click at [80, 192] on div "TML0003-PO-081 TML0003-PO-081" at bounding box center [102, 190] width 184 height 11
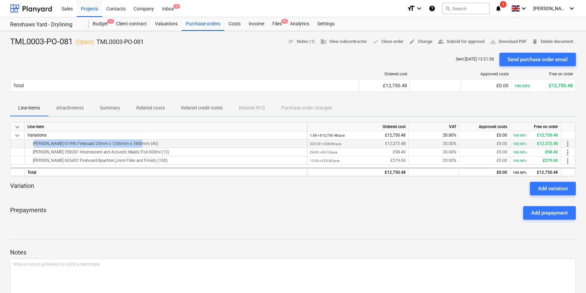
drag, startPoint x: 136, startPoint y: 143, endPoint x: 31, endPoint y: 144, distance: 104.5
click at [31, 144] on div "[PERSON_NAME] 61996 Fireboard 20mm x 1200mm x 1800mm (40)" at bounding box center [165, 144] width 277 height 8
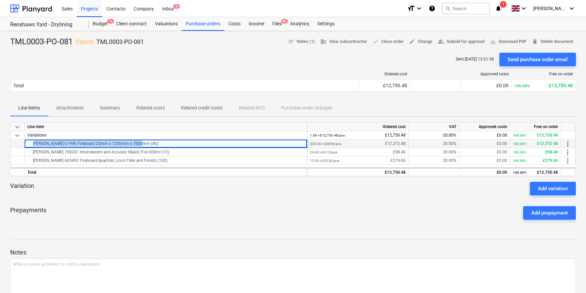
copy div "[PERSON_NAME] 61996 Fireboard 20mm x 1200mm x 1800mm (40)"
drag, startPoint x: 145, startPoint y: 152, endPoint x: 33, endPoint y: 155, distance: 112.0
click at [33, 155] on div "[PERSON_NAME] 258281 Intumescent and Acoustic Mastic Foil 600ml (12)" at bounding box center [165, 152] width 277 height 8
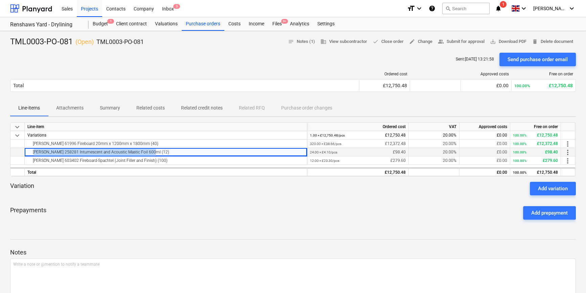
copy div "[PERSON_NAME] 258281 Intumescent and Acoustic Mastic Foil 600ml (12)"
drag, startPoint x: 148, startPoint y: 160, endPoint x: 30, endPoint y: 164, distance: 118.1
click at [30, 164] on div "[PERSON_NAME] 603402 Fireboard-Spachtel (Joint Filler and Finish) (100)" at bounding box center [165, 161] width 277 height 8
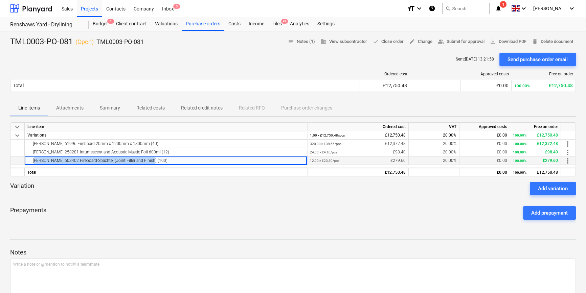
copy div "[PERSON_NAME] 603402 Fireboard-Spachtel (Joint Filler and Finish) (100)"
click at [89, 8] on div "Projects" at bounding box center [89, 8] width 25 height 17
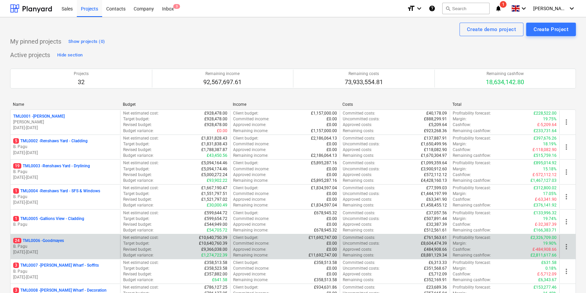
click at [68, 240] on div "24 TML0006 - Goodmayes" at bounding box center [65, 241] width 104 height 6
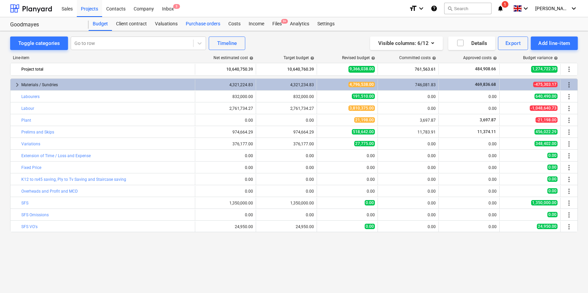
click at [210, 24] on div "Purchase orders" at bounding box center [203, 24] width 43 height 14
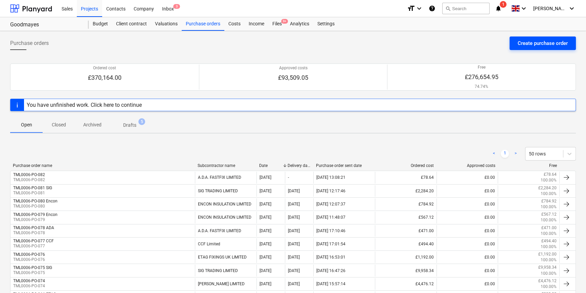
click at [523, 44] on div "Create purchase order" at bounding box center [542, 43] width 50 height 9
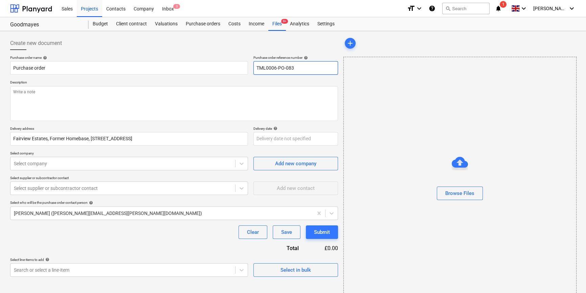
drag, startPoint x: 303, startPoint y: 67, endPoint x: 253, endPoint y: 69, distance: 49.7
click at [253, 69] on input "TML0006-PO-083" at bounding box center [295, 68] width 85 height 14
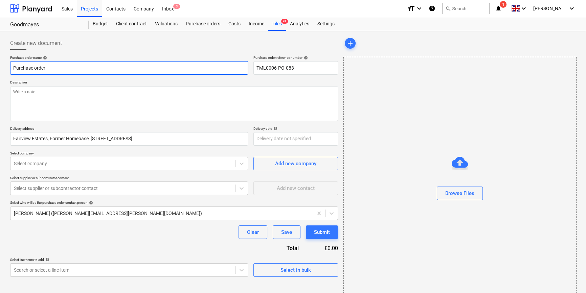
drag, startPoint x: 47, startPoint y: 68, endPoint x: 6, endPoint y: 68, distance: 40.9
click at [6, 68] on div "Create new document Purchase order name help Purchase order Purchase order refe…" at bounding box center [293, 169] width 586 height 277
paste input "TML0006-PO-083"
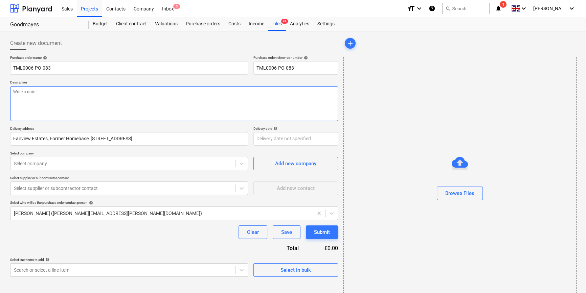
click at [24, 106] on textarea at bounding box center [174, 103] width 328 height 35
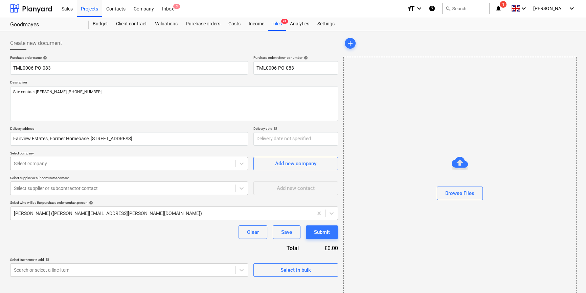
click at [56, 165] on div at bounding box center [123, 163] width 218 height 7
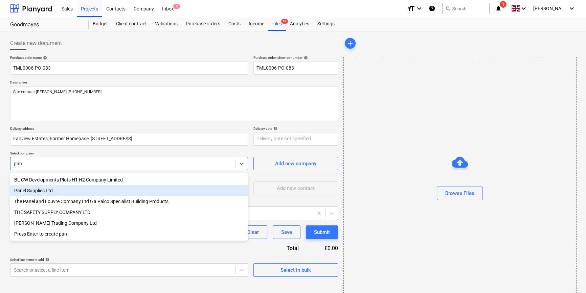
click at [47, 192] on div "Panel Supplies Ltd" at bounding box center [129, 190] width 238 height 11
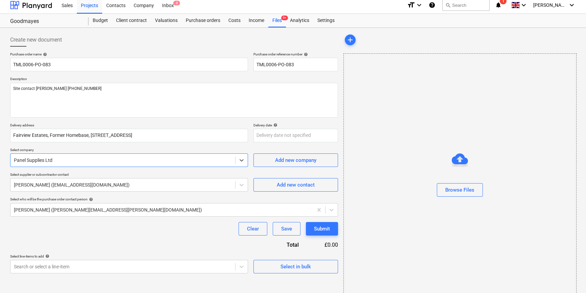
scroll to position [15, 0]
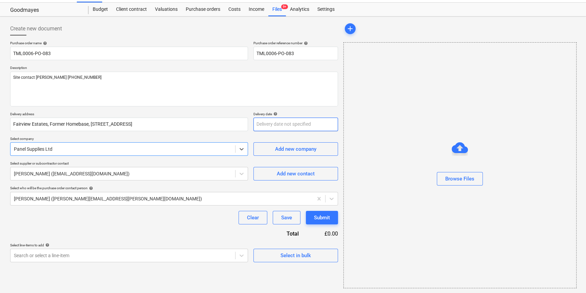
click at [262, 125] on body "Sales Projects Contacts Company Inbox 3 format_size keyboard_arrow_down help se…" at bounding box center [293, 131] width 586 height 293
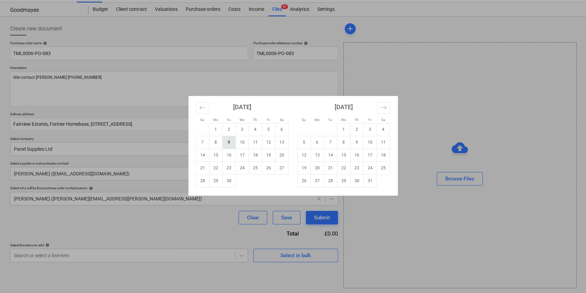
click at [227, 140] on td "9" at bounding box center [228, 142] width 13 height 13
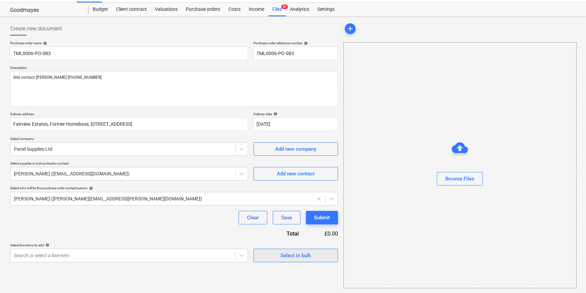
click at [300, 257] on div "Select in bulk" at bounding box center [295, 255] width 30 height 9
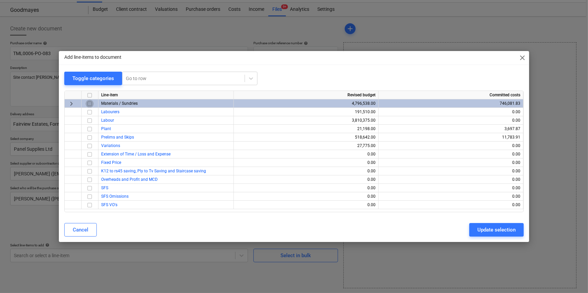
click at [88, 103] on input "checkbox" at bounding box center [90, 104] width 8 height 8
click at [507, 234] on button "Update selection" at bounding box center [496, 230] width 54 height 14
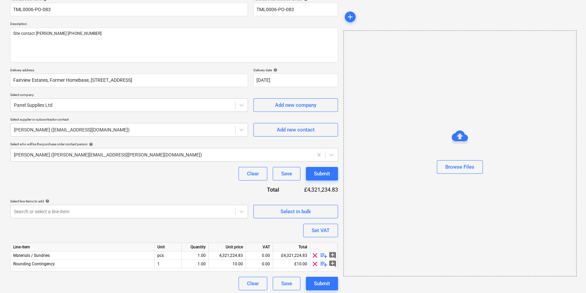
scroll to position [61, 0]
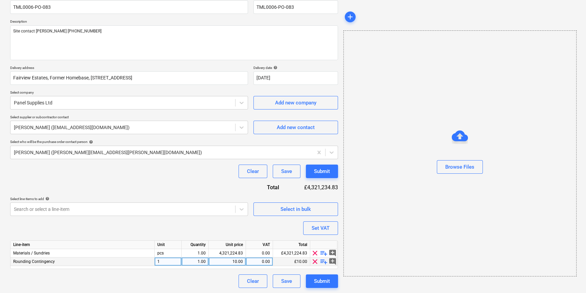
click at [313, 262] on span "clear" at bounding box center [315, 262] width 8 height 8
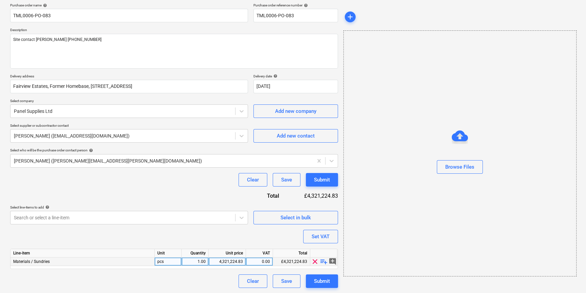
click at [320, 260] on span "playlist_add" at bounding box center [324, 262] width 8 height 8
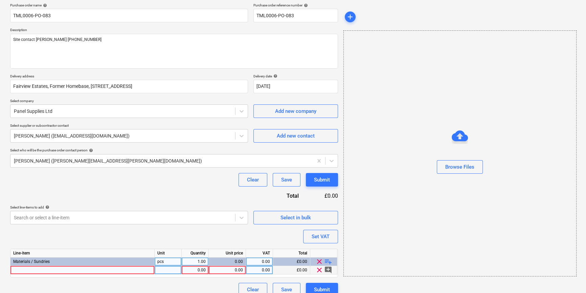
click at [50, 269] on div at bounding box center [82, 270] width 144 height 8
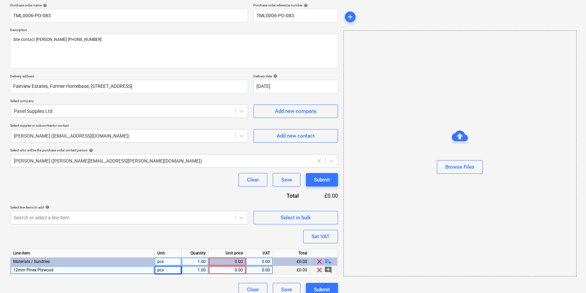
click at [193, 269] on div "1.00" at bounding box center [194, 270] width 21 height 8
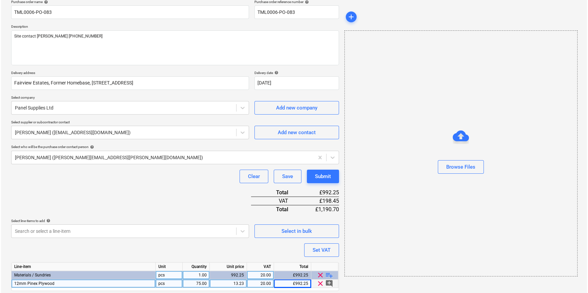
scroll to position [78, 0]
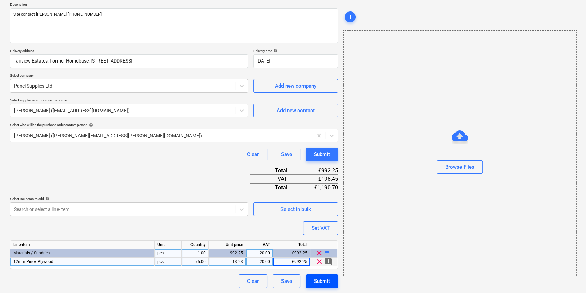
click at [325, 281] on div "Submit" at bounding box center [322, 281] width 16 height 9
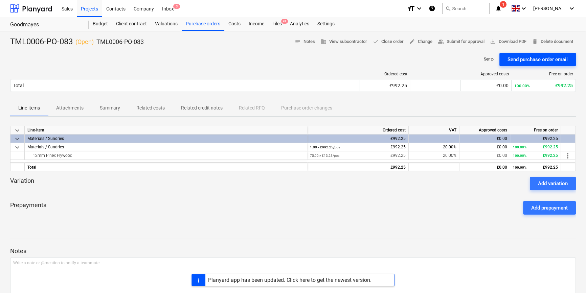
click at [546, 59] on div "Send purchase order email" at bounding box center [537, 59] width 60 height 9
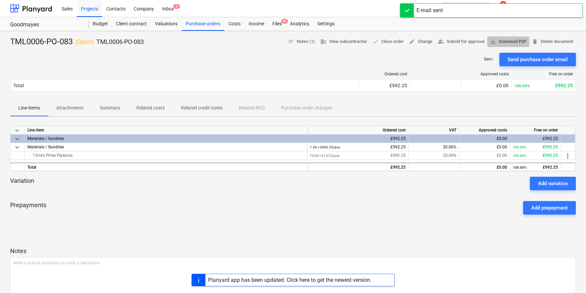
click at [503, 41] on span "save_alt Download PDF" at bounding box center [508, 42] width 37 height 8
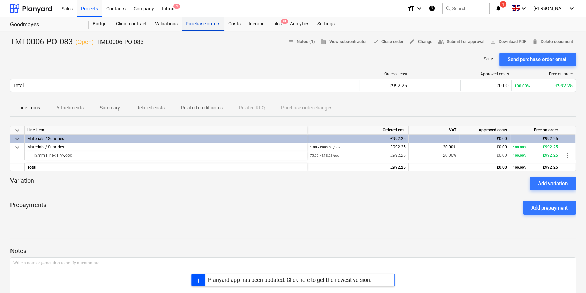
click at [204, 24] on div "Purchase orders" at bounding box center [203, 24] width 43 height 14
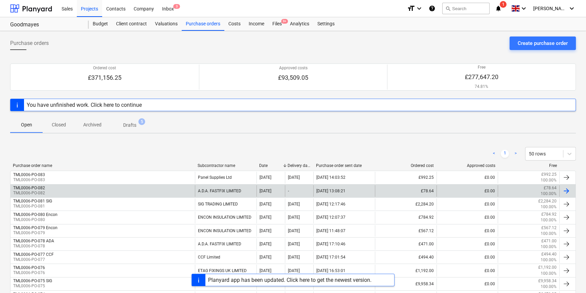
click at [65, 191] on div "TML0006-PO-082 TML0006-PO-082" at bounding box center [102, 190] width 184 height 11
